Goal: Find specific page/section: Find specific page/section

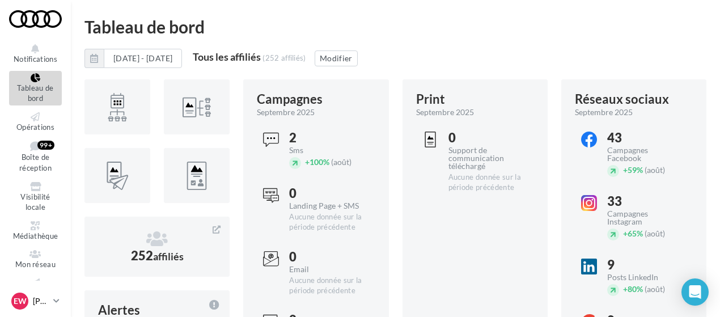
click at [53, 302] on icon at bounding box center [56, 301] width 6 height 10
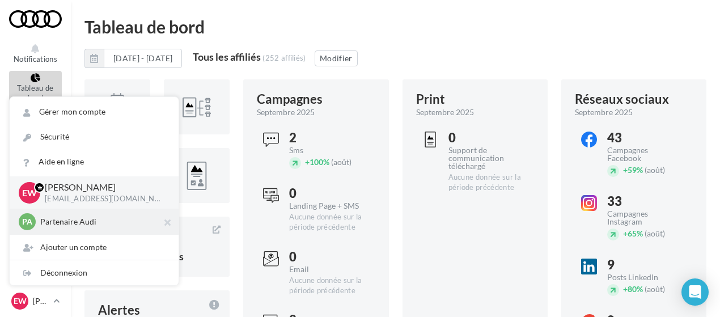
click at [63, 229] on div "PA Partenaire Audi acces_partenaire_audi" at bounding box center [94, 221] width 151 height 17
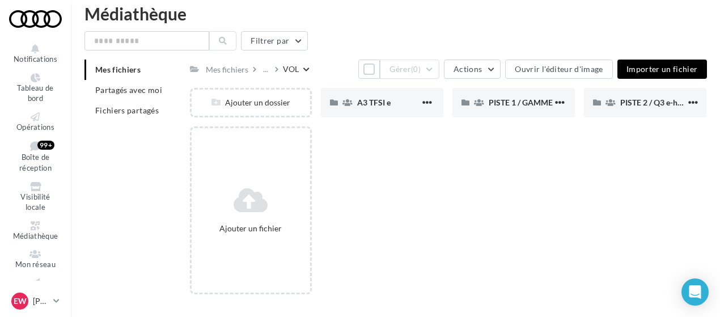
scroll to position [14, 0]
click at [305, 66] on icon at bounding box center [306, 69] width 6 height 7
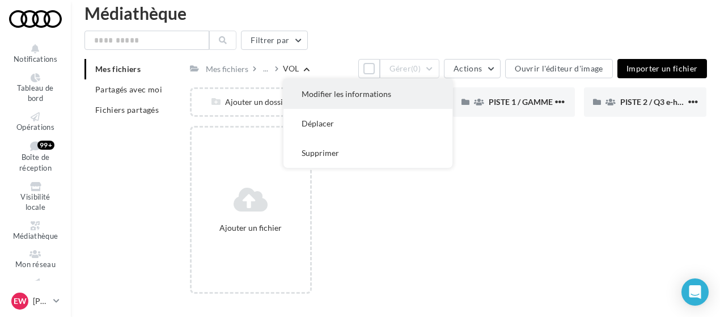
click at [331, 95] on button "Modifier les informations" at bounding box center [367, 93] width 169 height 29
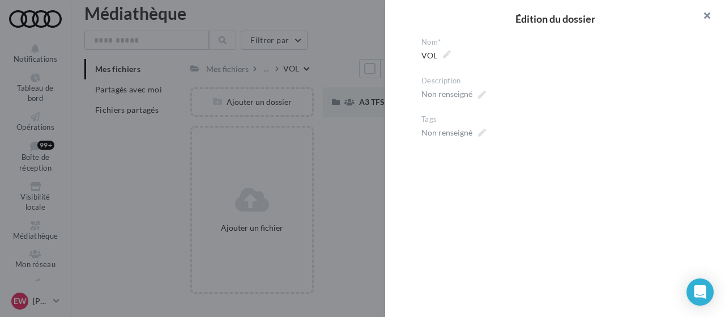
click at [707, 16] on button "button" at bounding box center [702, 17] width 45 height 34
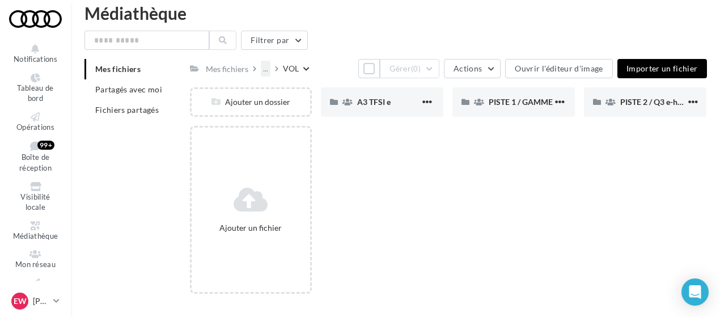
click at [267, 71] on div "..." at bounding box center [266, 69] width 10 height 16
